Goal: Transaction & Acquisition: Download file/media

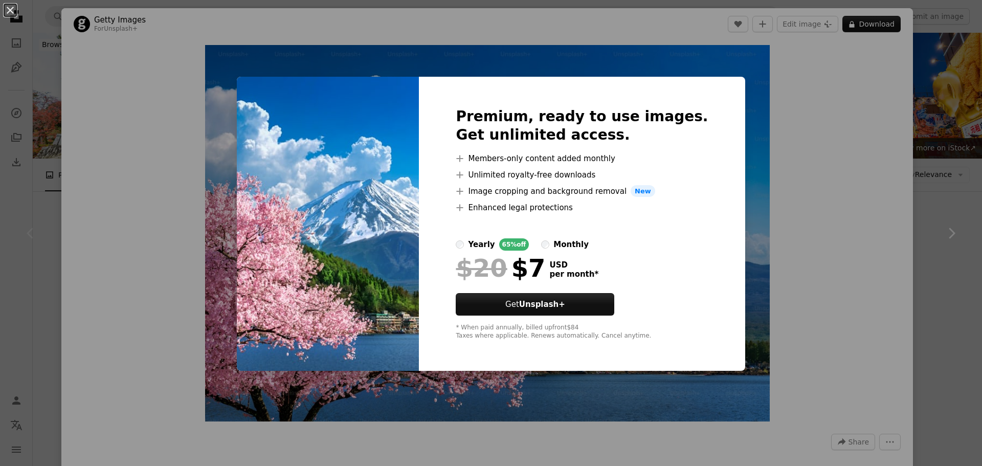
drag, startPoint x: 11, startPoint y: 6, endPoint x: 17, endPoint y: 14, distance: 10.2
click at [11, 7] on button "An X shape" at bounding box center [10, 10] width 12 height 12
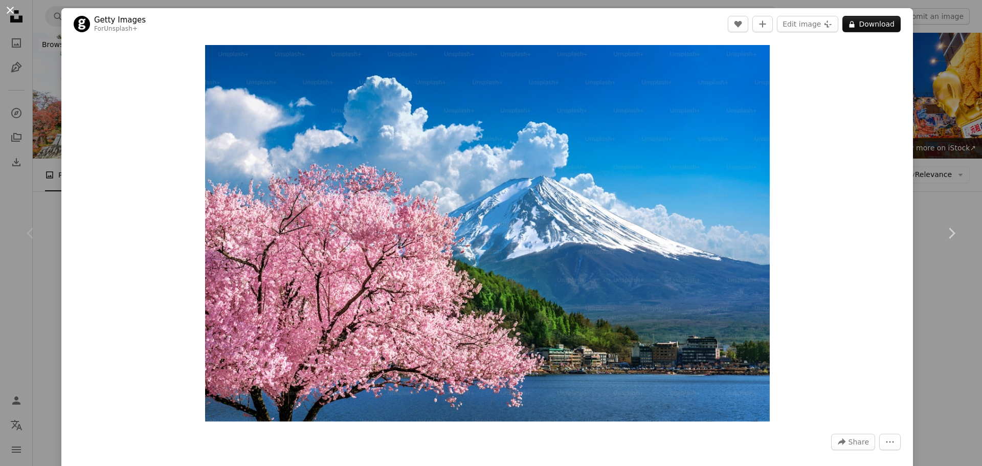
click at [9, 7] on button "An X shape" at bounding box center [10, 10] width 12 height 12
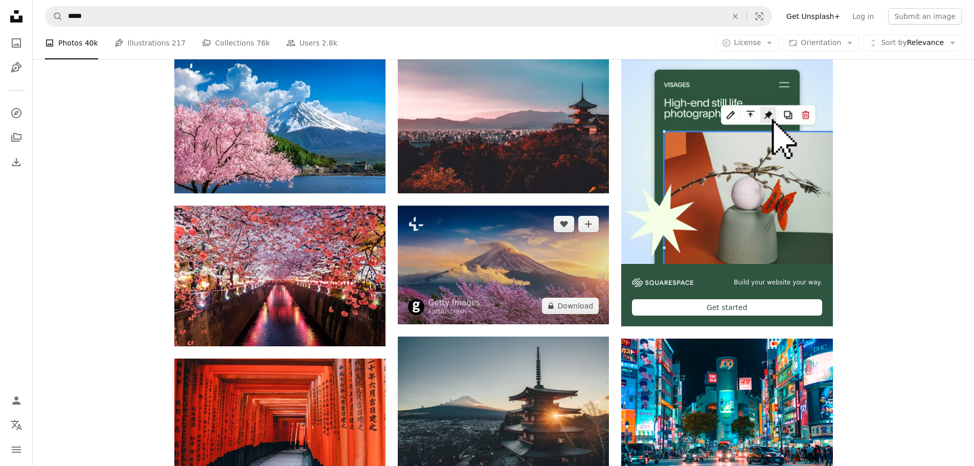
scroll to position [256, 0]
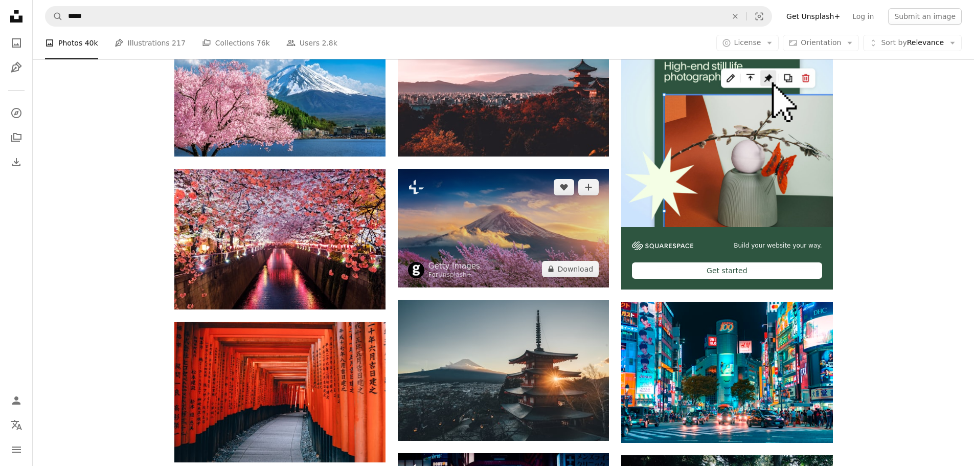
click at [518, 234] on img at bounding box center [503, 228] width 211 height 119
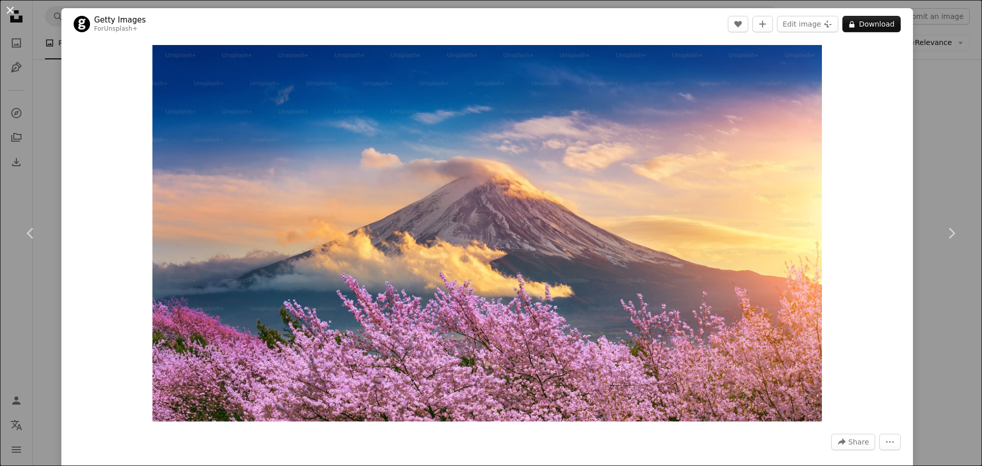
click at [11, 5] on button "An X shape" at bounding box center [10, 10] width 12 height 12
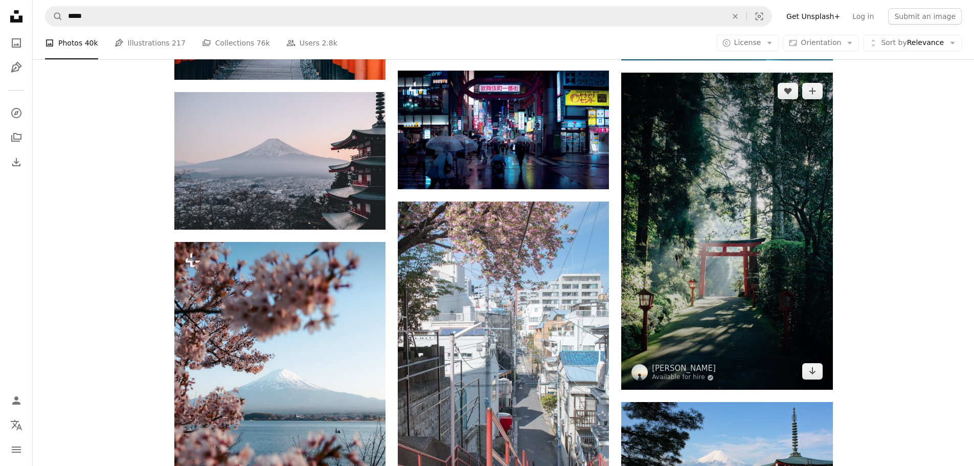
scroll to position [614, 0]
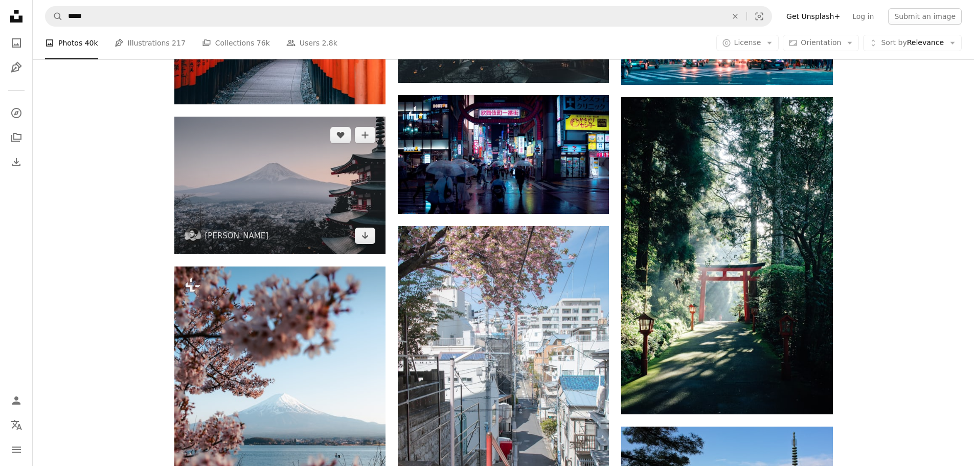
click at [330, 215] on img at bounding box center [279, 186] width 211 height 138
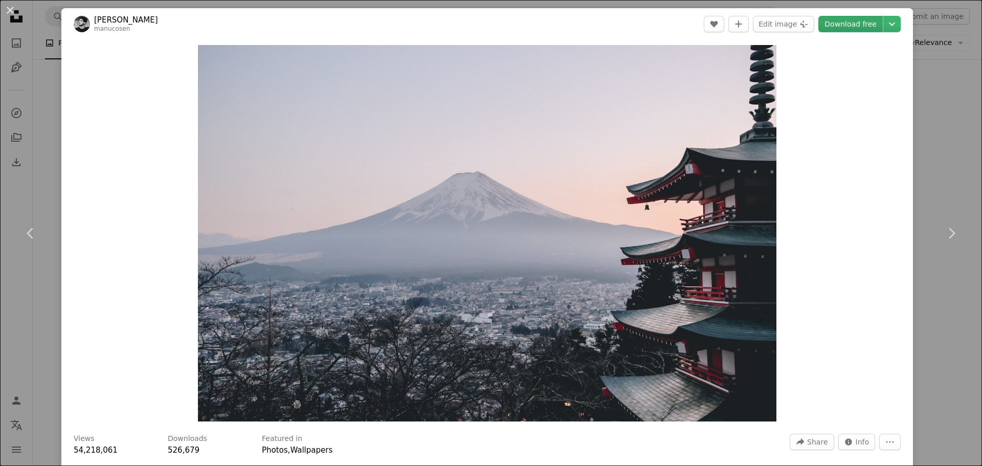
click at [850, 22] on link "Download free" at bounding box center [850, 24] width 64 height 16
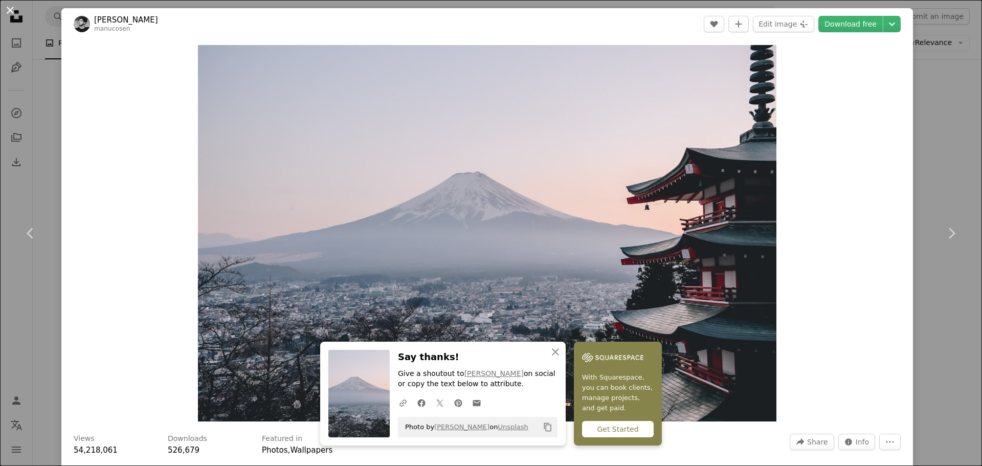
click at [7, 11] on button "An X shape" at bounding box center [10, 10] width 12 height 12
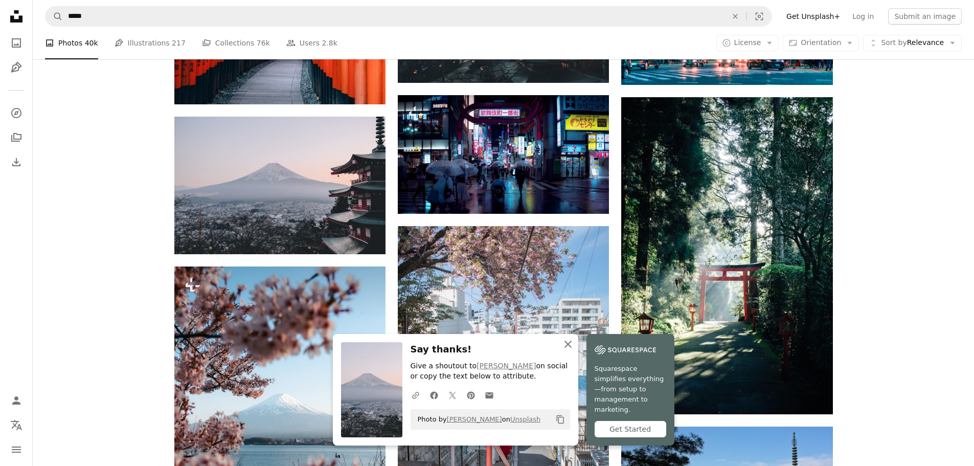
click at [568, 348] on icon "button" at bounding box center [568, 344] width 7 height 7
